Goal: Find specific page/section: Find specific page/section

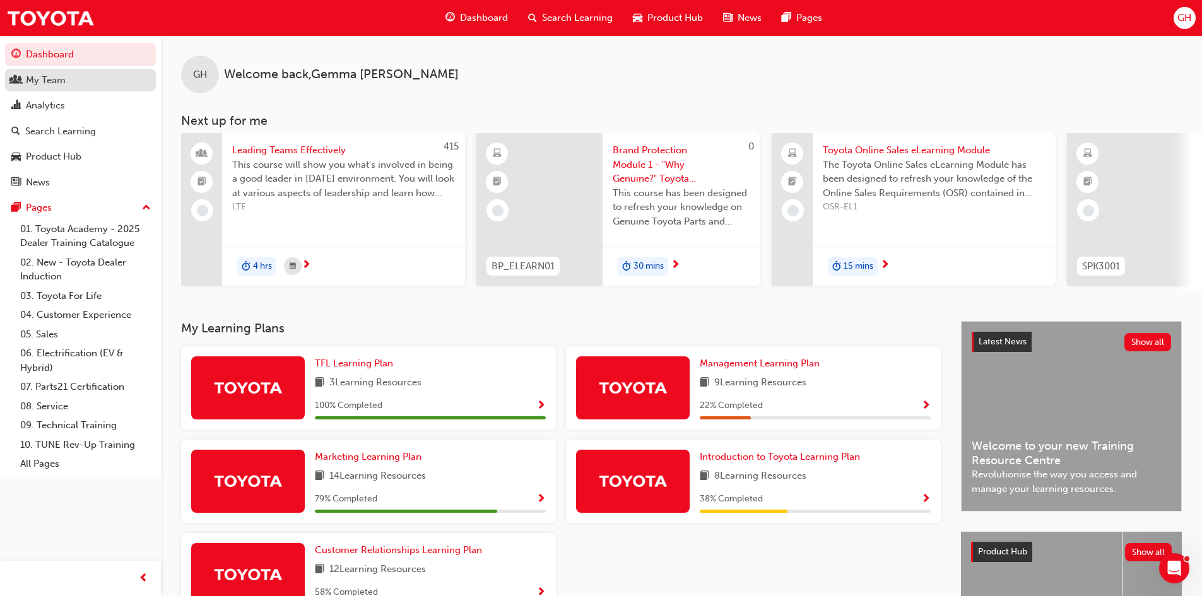
click at [29, 77] on div "My Team" at bounding box center [46, 80] width 40 height 15
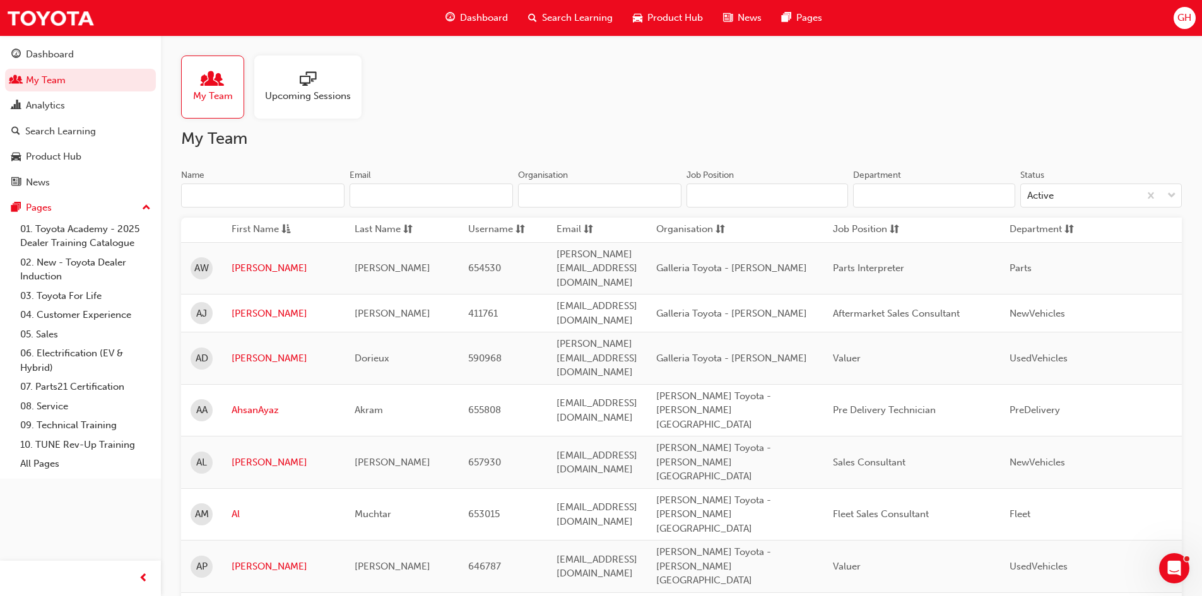
click at [244, 201] on input "Name" at bounding box center [262, 196] width 163 height 24
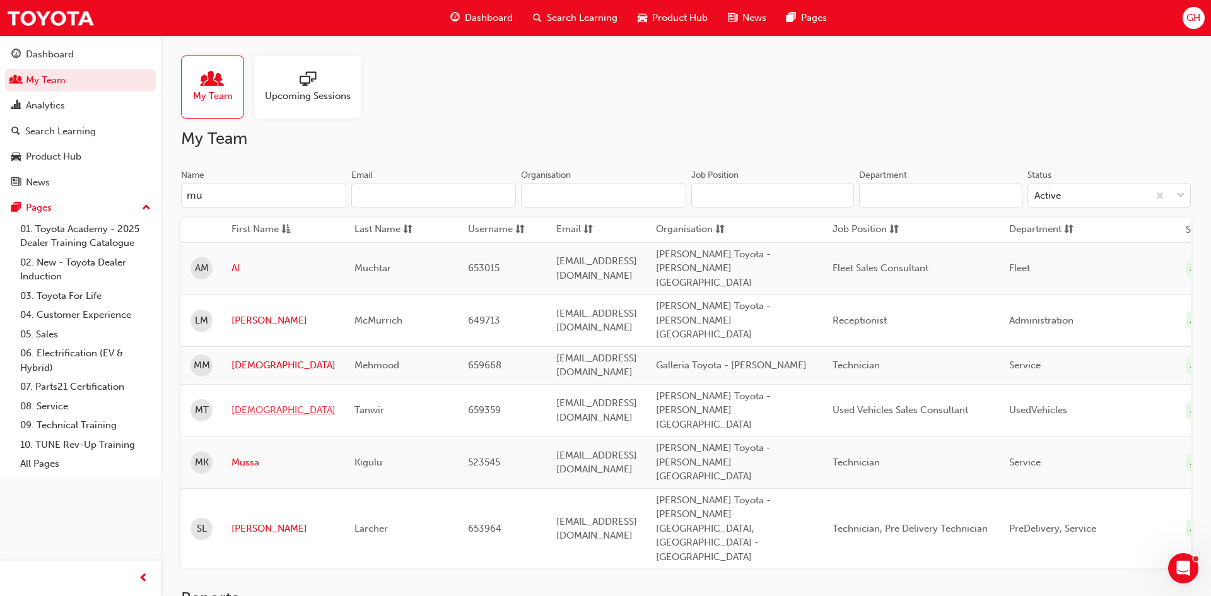
type input "mu"
click at [270, 403] on link "[DEMOGRAPHIC_DATA]" at bounding box center [284, 410] width 104 height 15
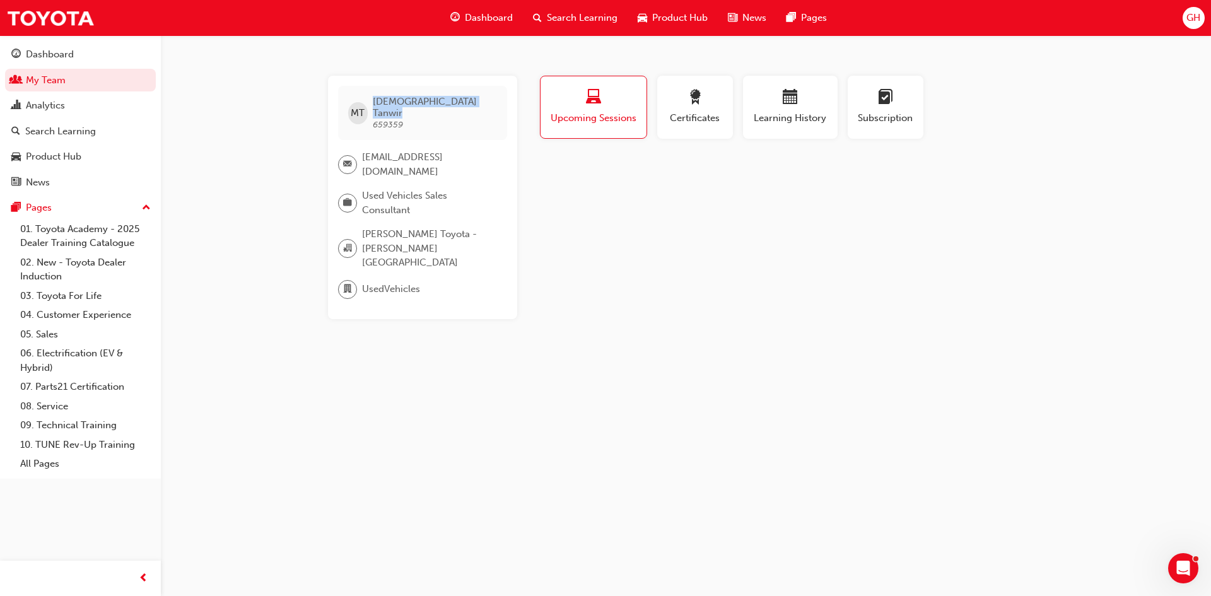
drag, startPoint x: 474, startPoint y: 105, endPoint x: 373, endPoint y: 100, distance: 101.1
click at [373, 100] on div "MT [PERSON_NAME] 659359" at bounding box center [422, 113] width 169 height 54
copy span "[PERSON_NAME]"
click at [64, 74] on link "My Team" at bounding box center [80, 80] width 151 height 23
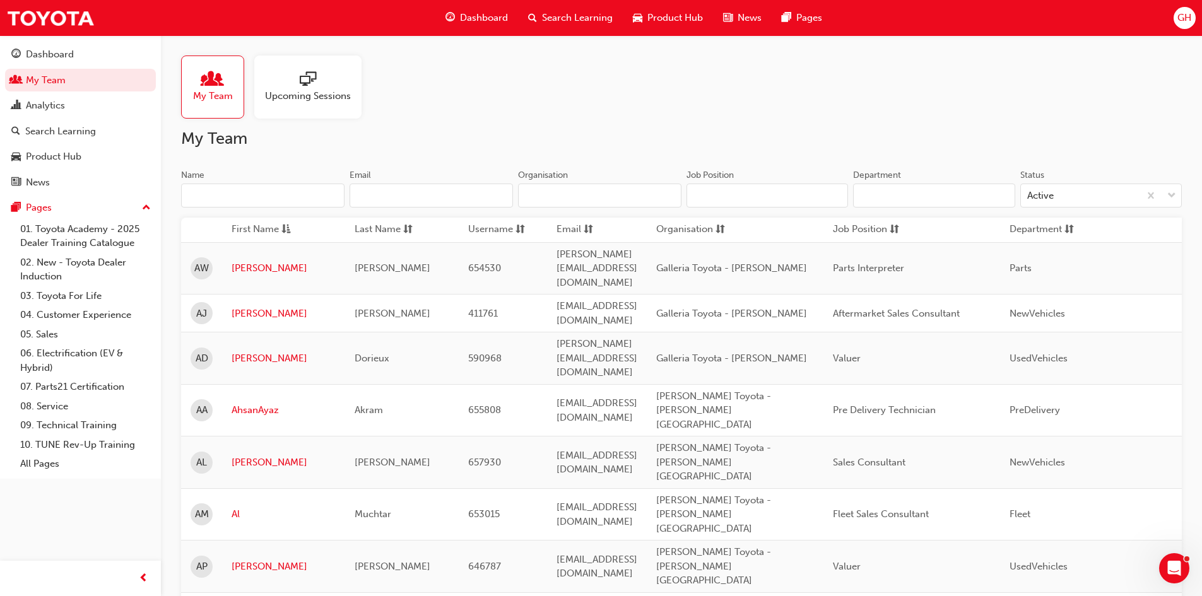
click at [222, 194] on input "Name" at bounding box center [262, 196] width 163 height 24
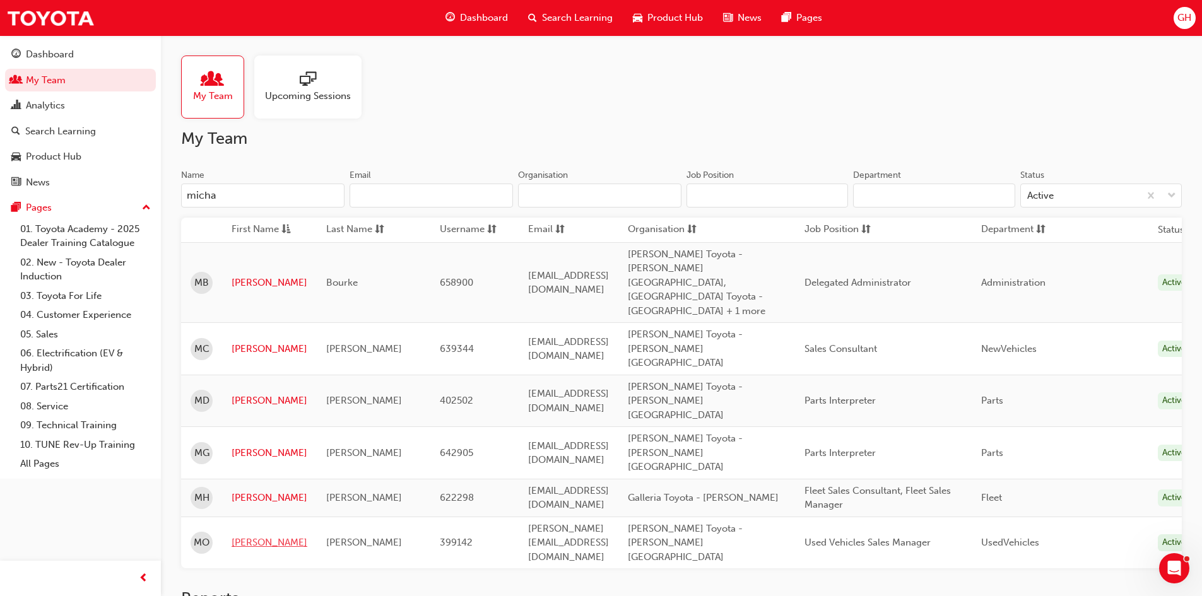
type input "micha"
click at [259, 536] on link "[PERSON_NAME]" at bounding box center [270, 543] width 76 height 15
